Goal: Obtain resource: Obtain resource

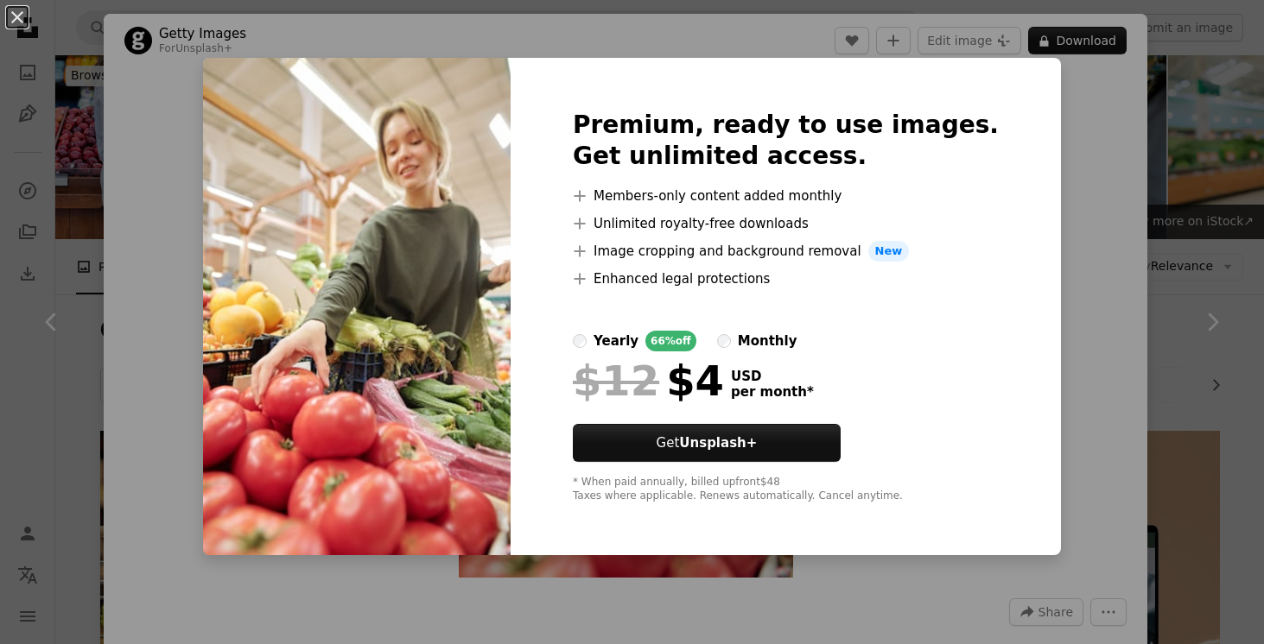
scroll to position [345, 0]
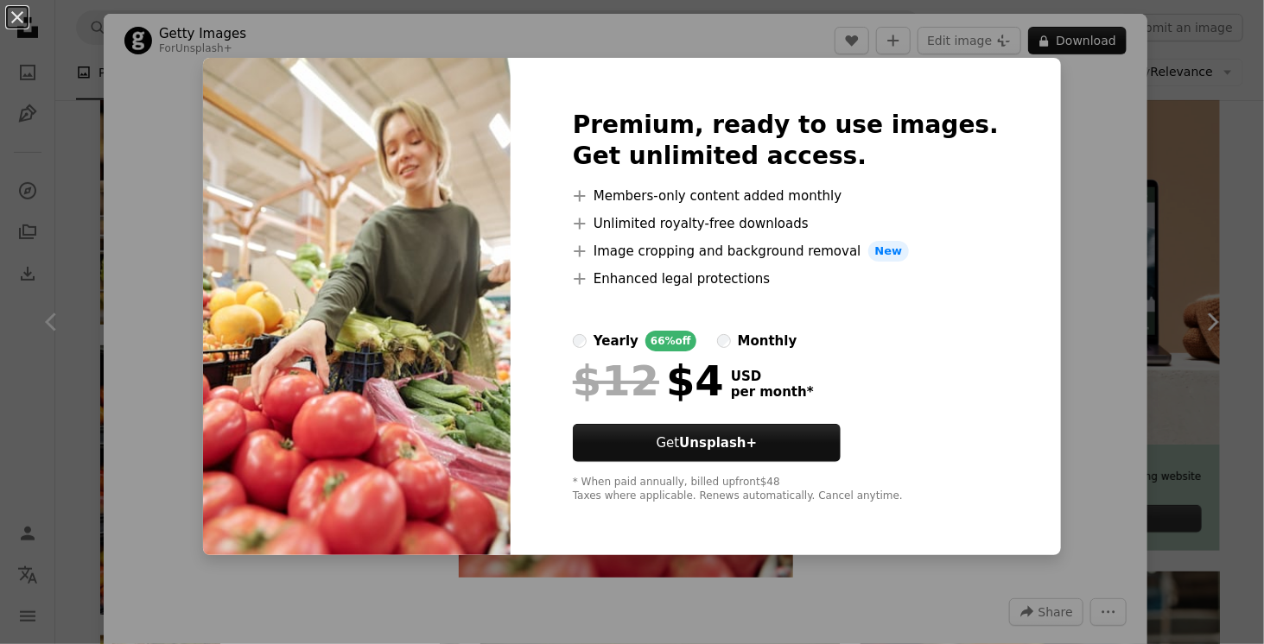
click at [1053, 108] on div "An X shape Premium, ready to use images. Get unlimited access. A plus sign Memb…" at bounding box center [632, 322] width 1264 height 644
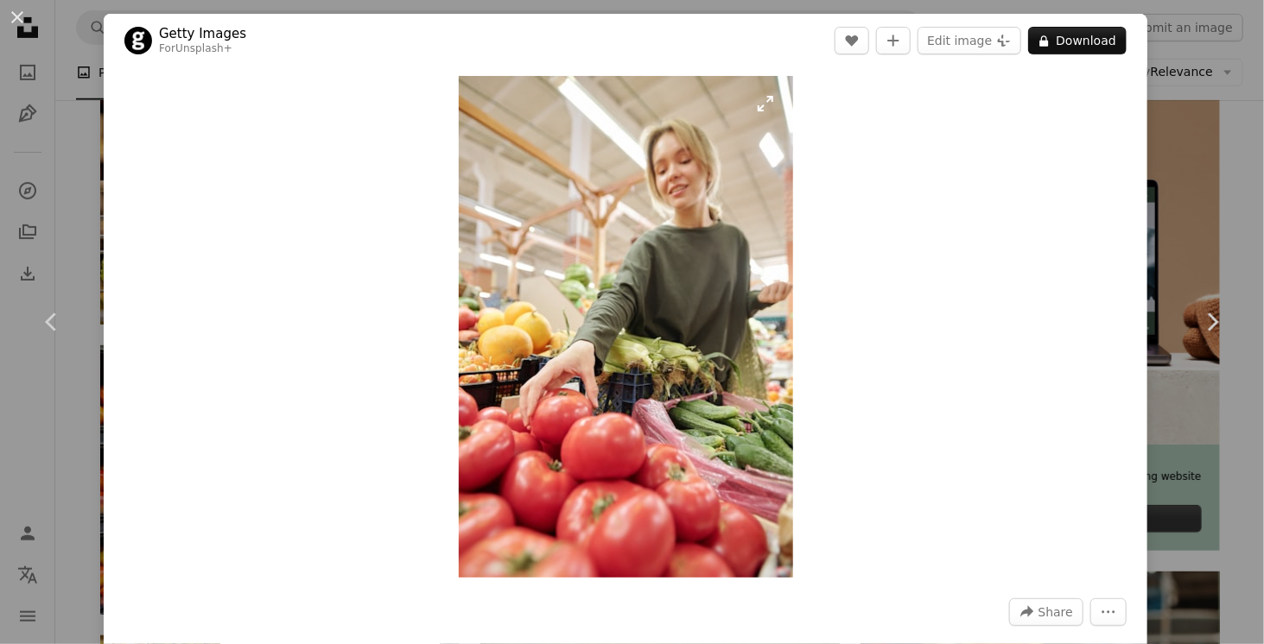
click at [574, 320] on img "Zoom in on this image" at bounding box center [626, 327] width 334 height 502
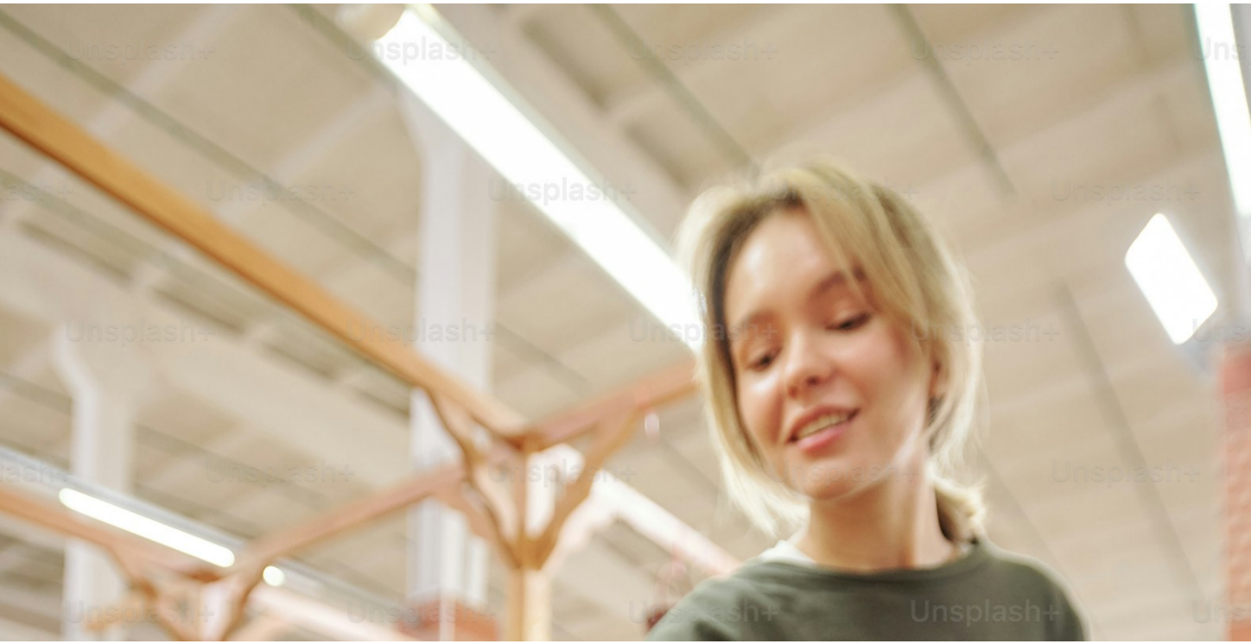
scroll to position [608, 0]
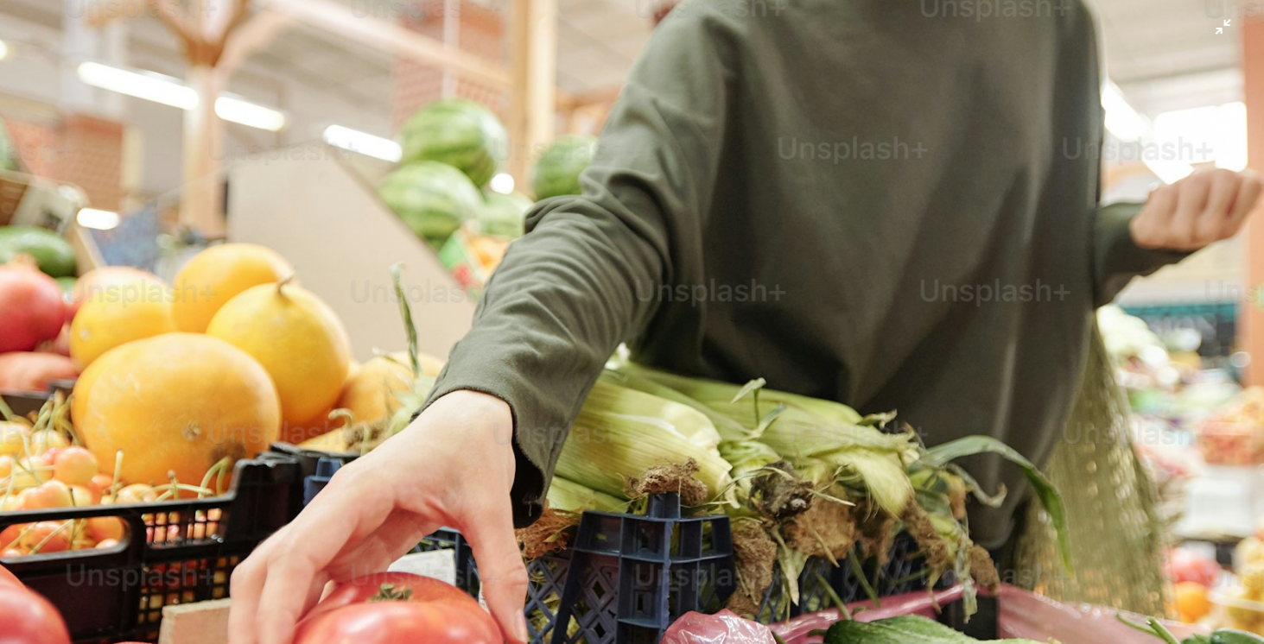
click at [333, 85] on img "Zoom out on this image" at bounding box center [631, 340] width 1265 height 1898
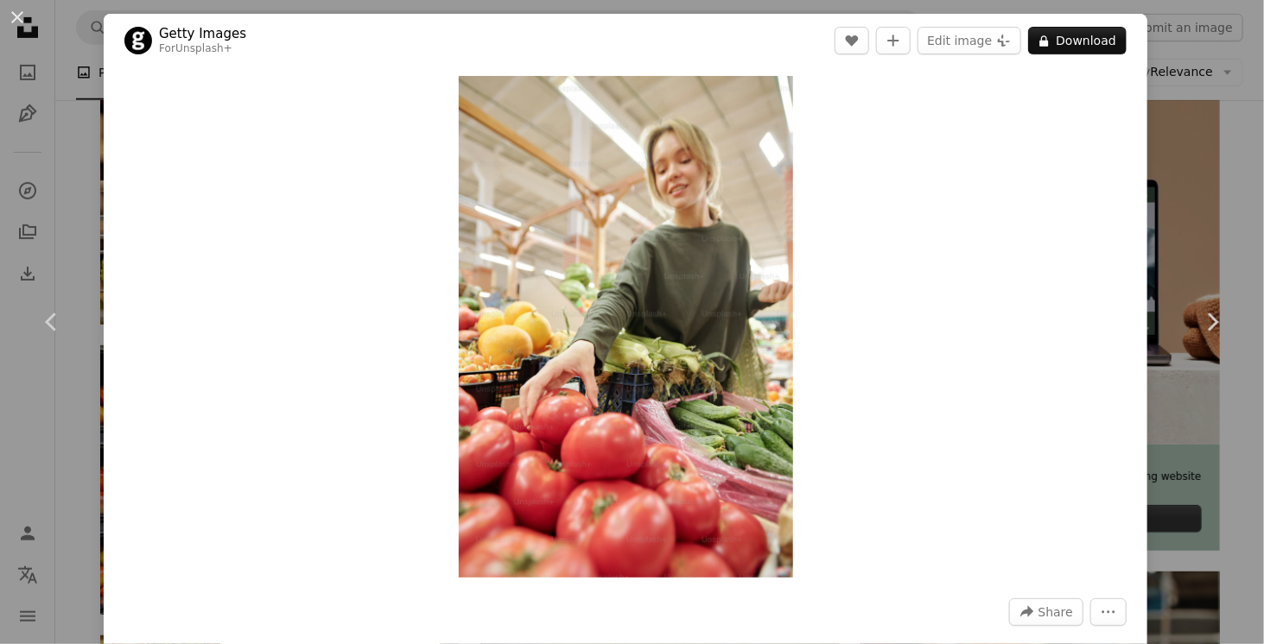
drag, startPoint x: 1196, startPoint y: 155, endPoint x: 1147, endPoint y: 155, distance: 49.2
click at [1196, 155] on div "An X shape Chevron left Chevron right Getty Images For Unsplash+ A heart A plus…" at bounding box center [632, 322] width 1264 height 644
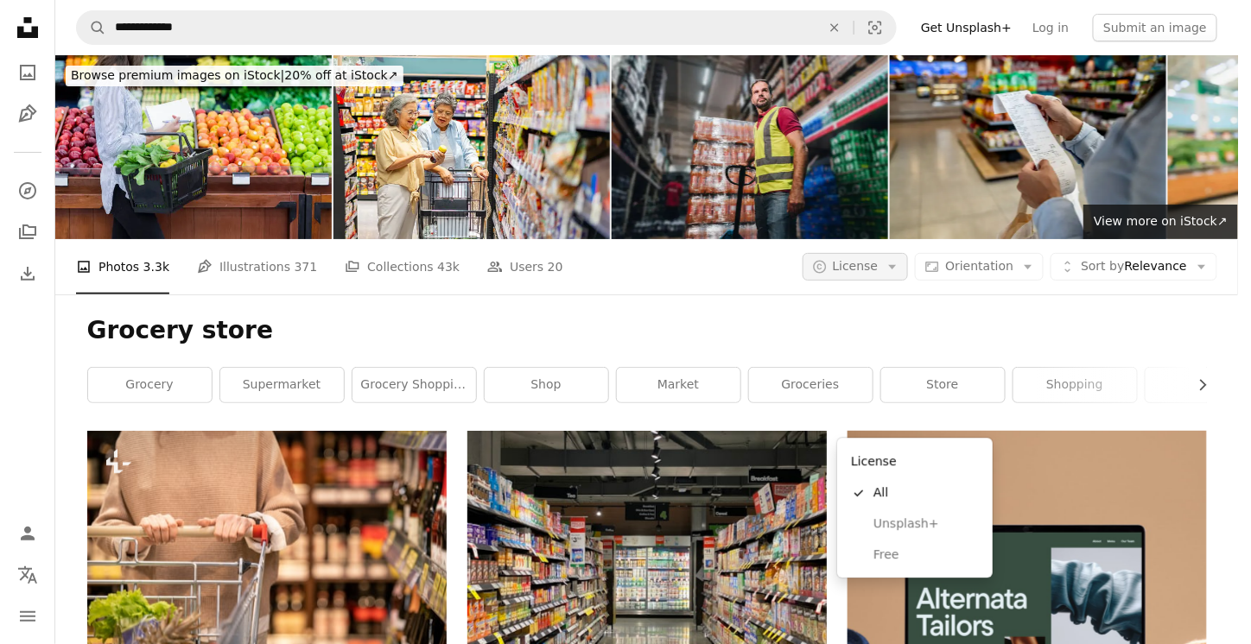
click at [909, 253] on button "A copyright icon © License Arrow down" at bounding box center [855, 267] width 106 height 28
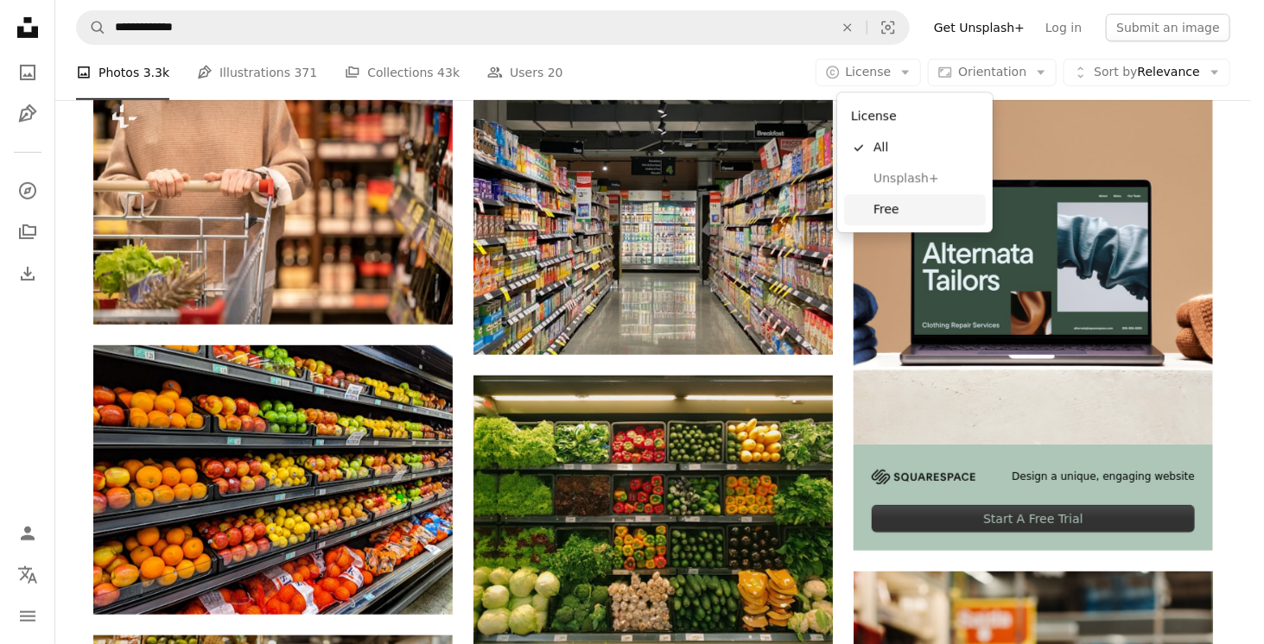
click at [945, 203] on span "Free" at bounding box center [925, 209] width 105 height 17
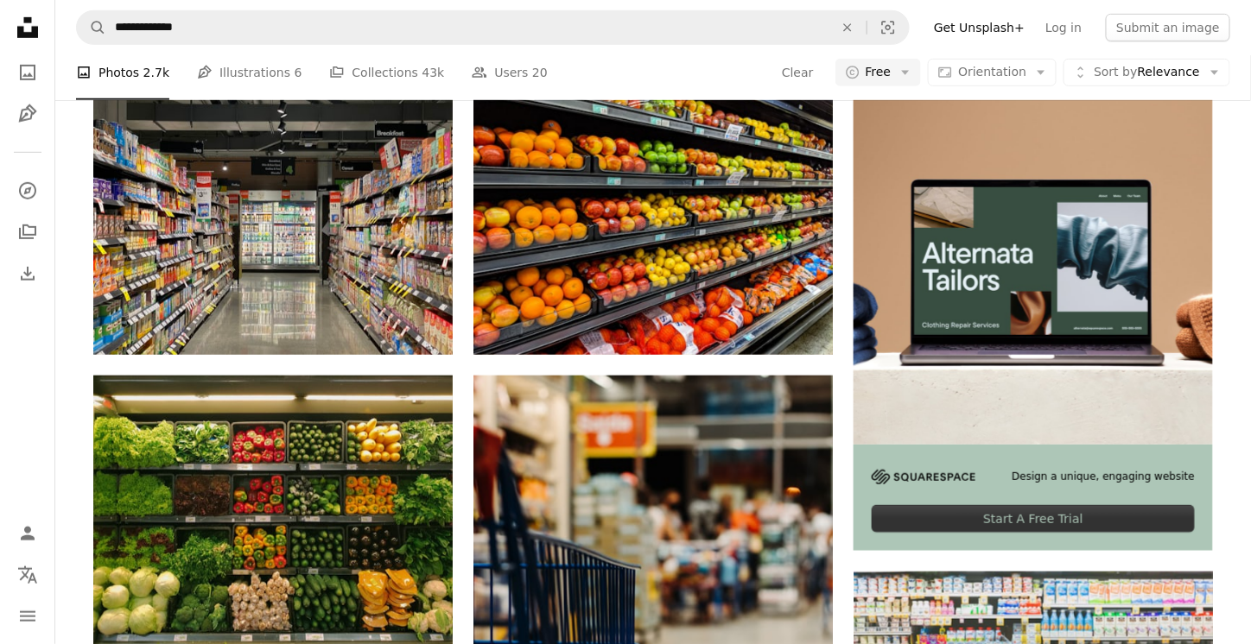
scroll to position [2764, 0]
